Goal: Information Seeking & Learning: Learn about a topic

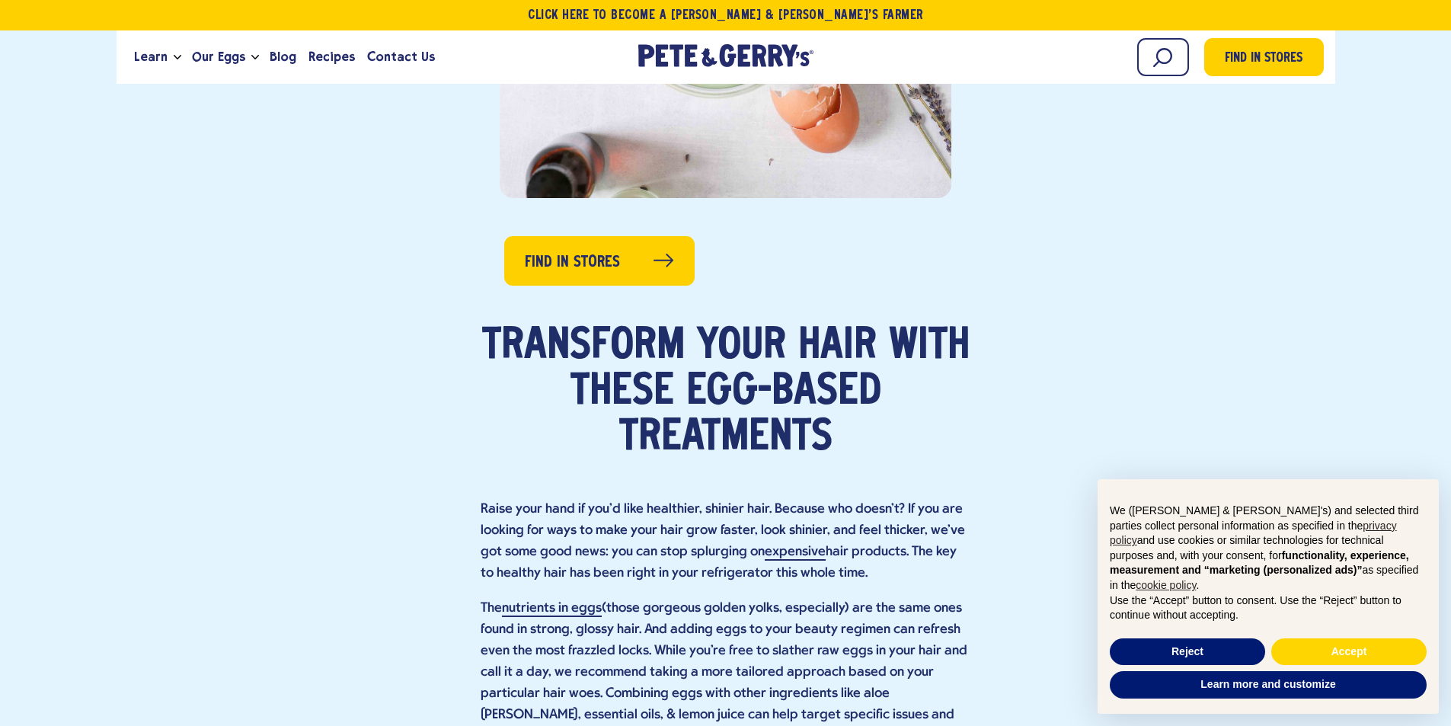
scroll to position [686, 0]
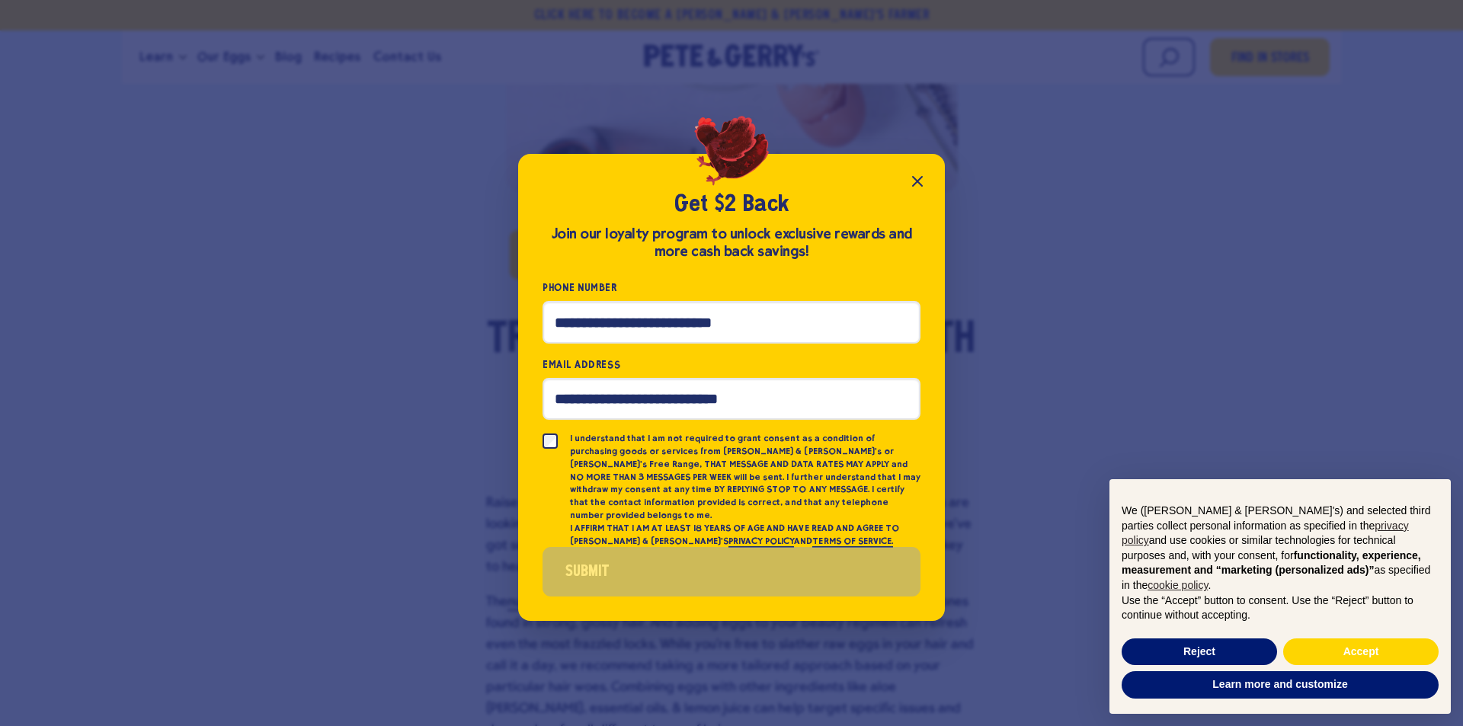
click at [919, 185] on icon "Close popup" at bounding box center [917, 181] width 9 height 9
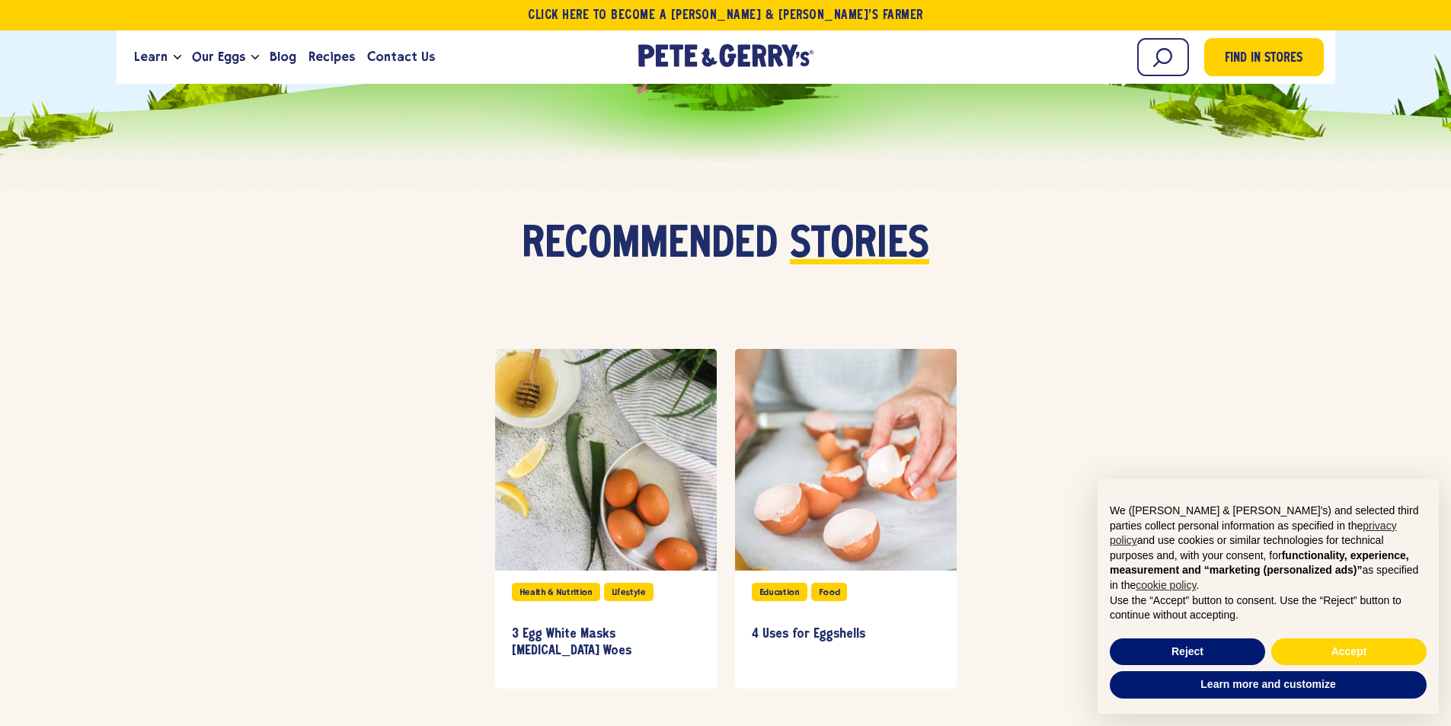
scroll to position [5332, 0]
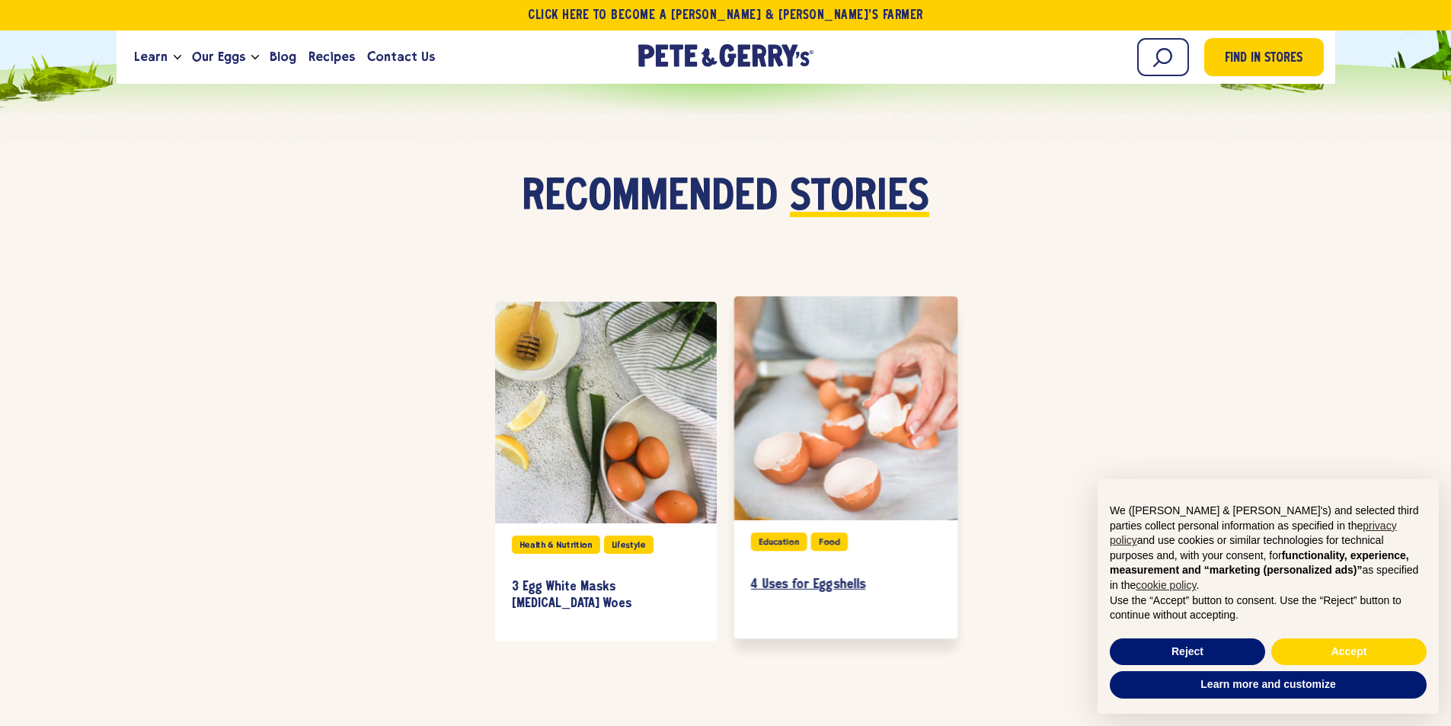
click at [823, 577] on h3 "4 Uses for Eggshells" at bounding box center [845, 585] width 190 height 17
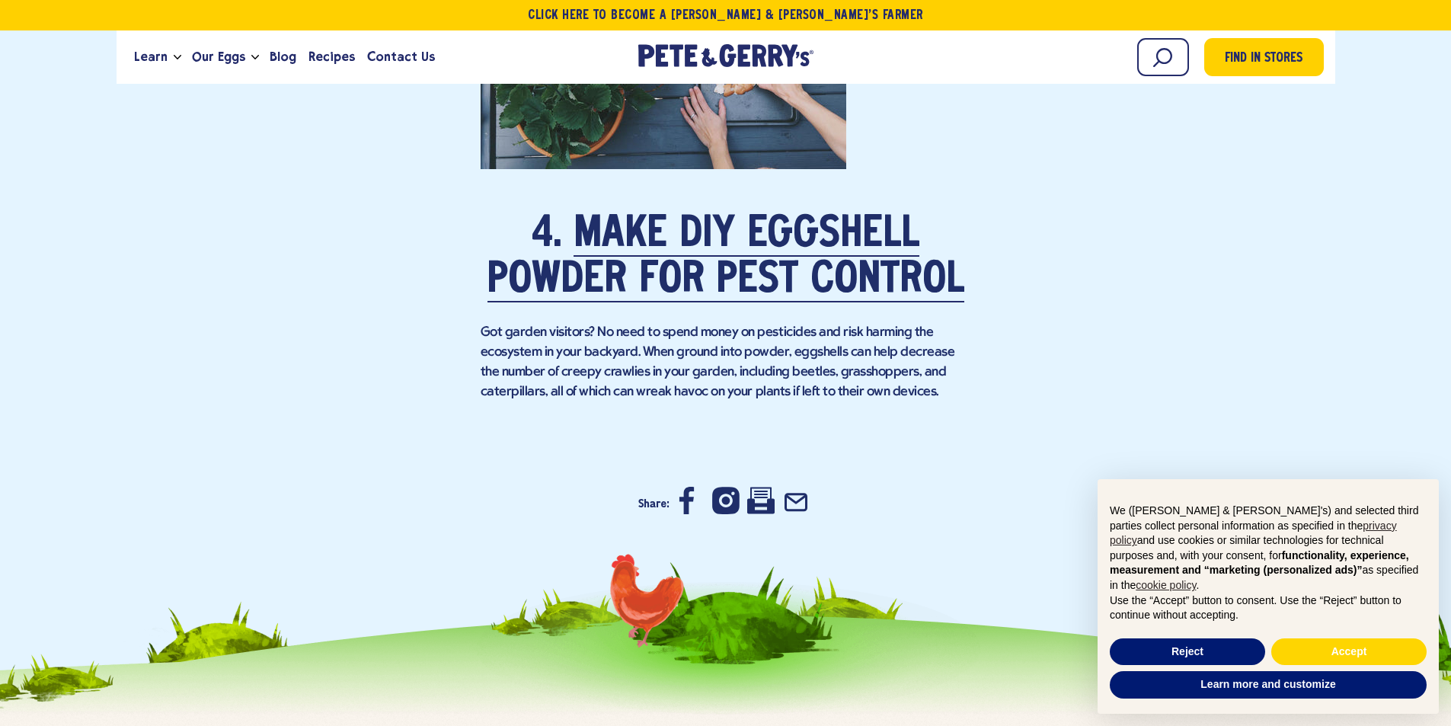
scroll to position [3276, 0]
